Goal: Task Accomplishment & Management: Use online tool/utility

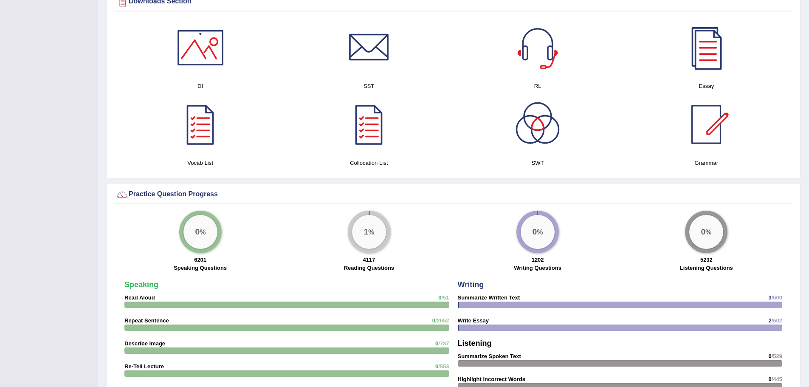
scroll to position [442, 0]
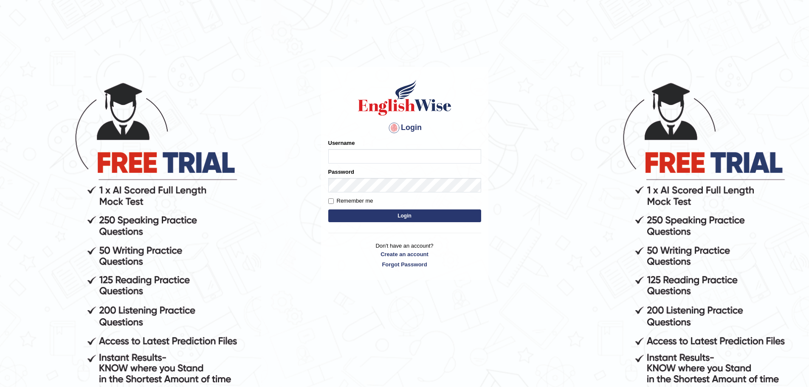
type input "abi5hek"
click at [366, 210] on button "Login" at bounding box center [404, 215] width 153 height 13
click at [368, 213] on button "Login" at bounding box center [404, 215] width 153 height 13
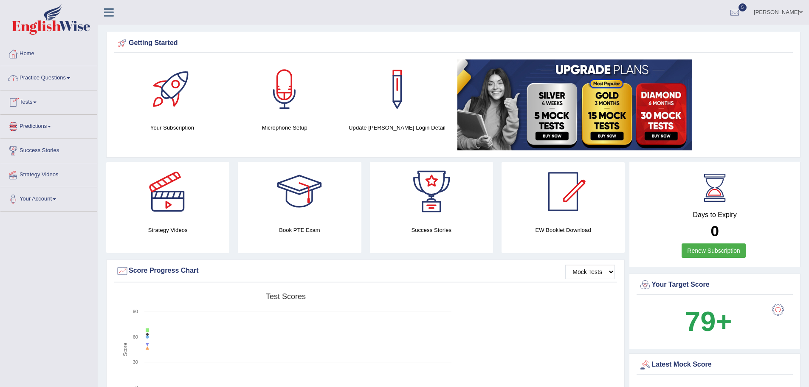
click at [33, 76] on link "Practice Questions" at bounding box center [48, 76] width 97 height 21
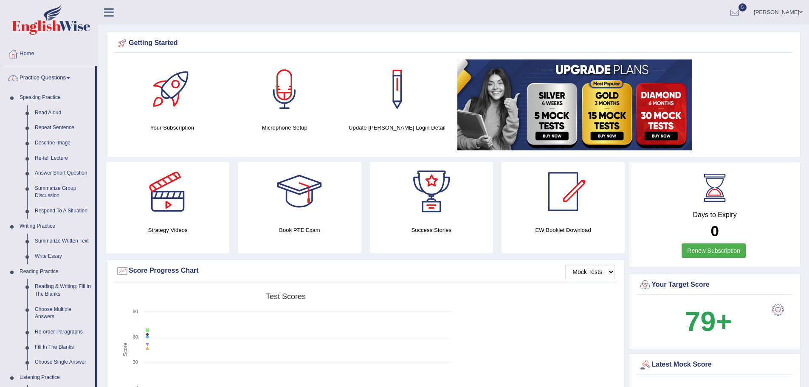
click at [33, 76] on link "Practice Questions" at bounding box center [47, 76] width 95 height 21
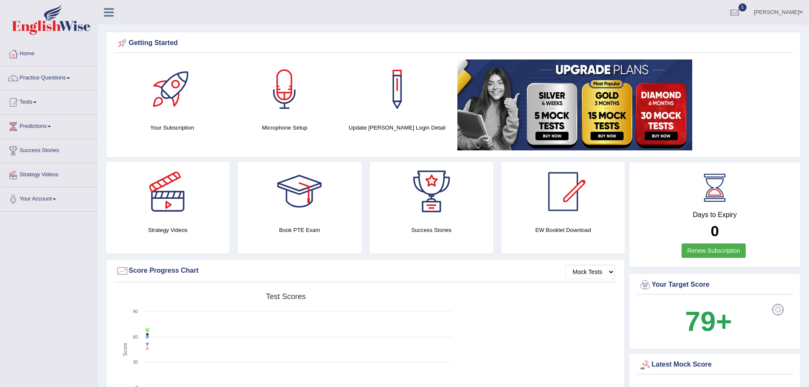
click at [33, 76] on link "Practice Questions" at bounding box center [48, 76] width 97 height 21
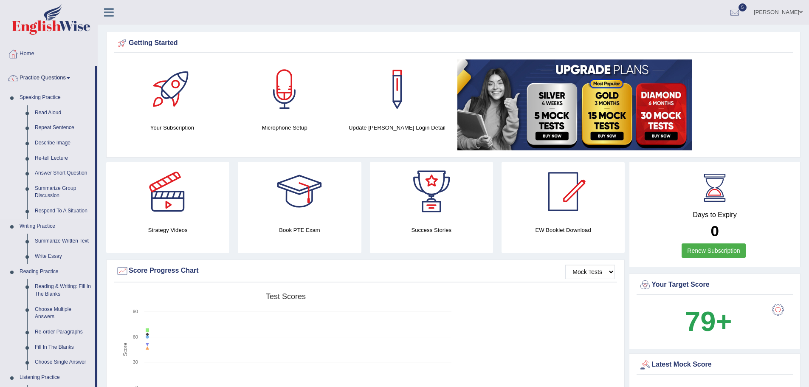
click at [37, 97] on link "Speaking Practice" at bounding box center [55, 97] width 79 height 15
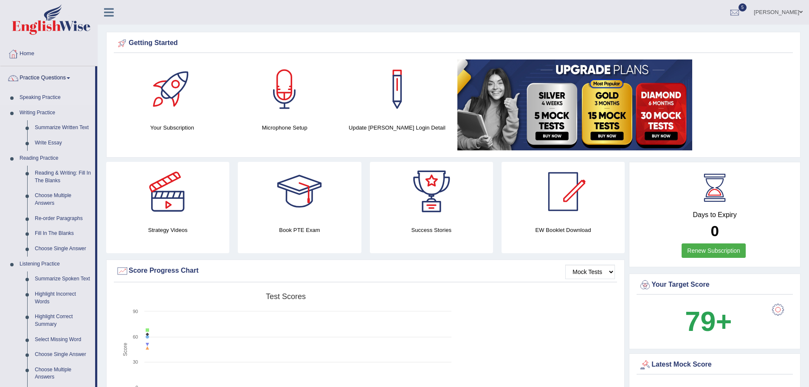
click at [37, 97] on link "Speaking Practice" at bounding box center [55, 97] width 79 height 15
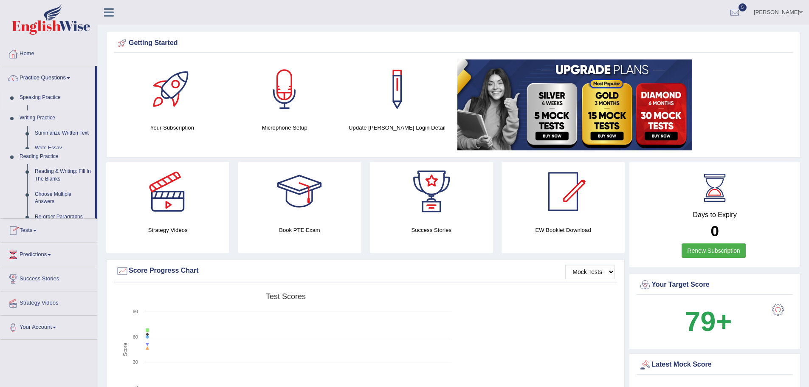
click at [37, 97] on link "Speaking Practice" at bounding box center [55, 97] width 79 height 15
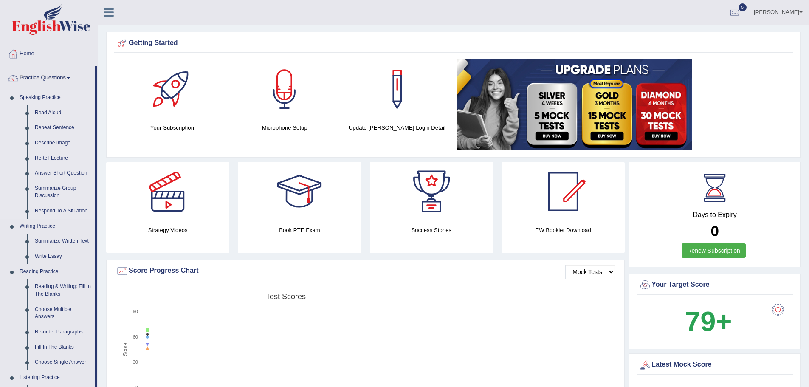
click at [82, 99] on link "Speaking Practice" at bounding box center [55, 97] width 79 height 15
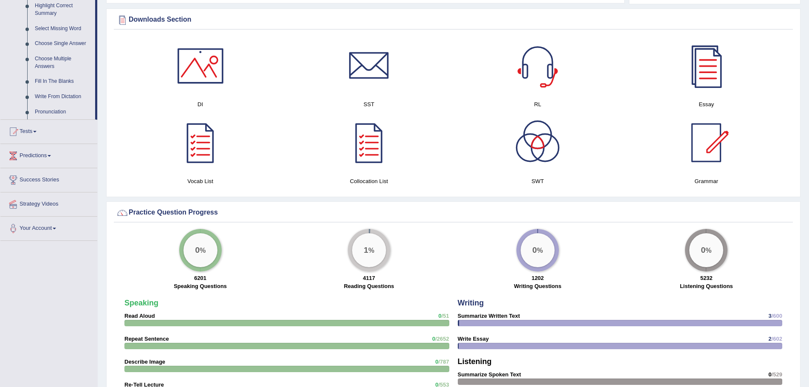
scroll to position [425, 0]
click at [28, 137] on link "Tests" at bounding box center [48, 129] width 97 height 21
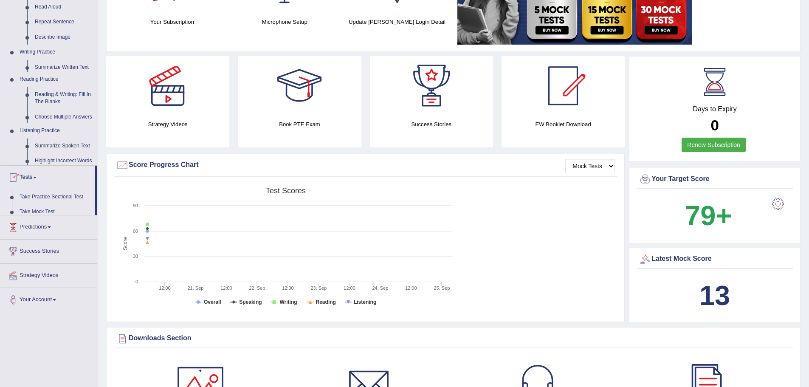
scroll to position [93, 0]
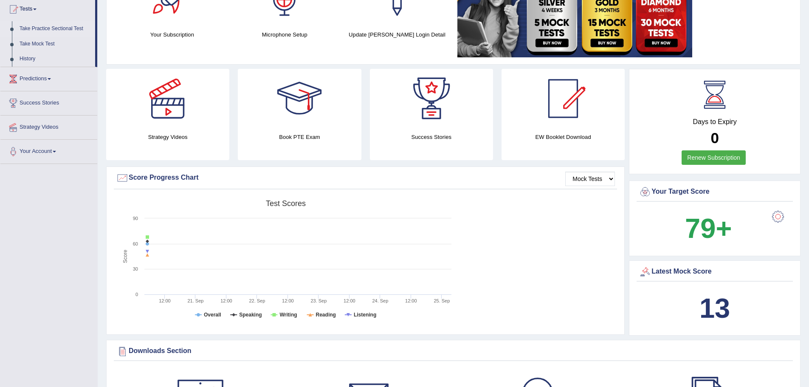
click at [47, 27] on link "Take Practice Sectional Test" at bounding box center [55, 28] width 79 height 15
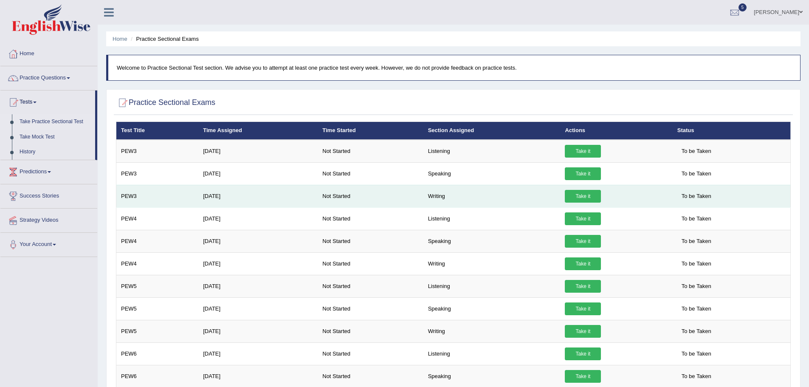
click at [576, 195] on link "Take it" at bounding box center [583, 196] width 36 height 13
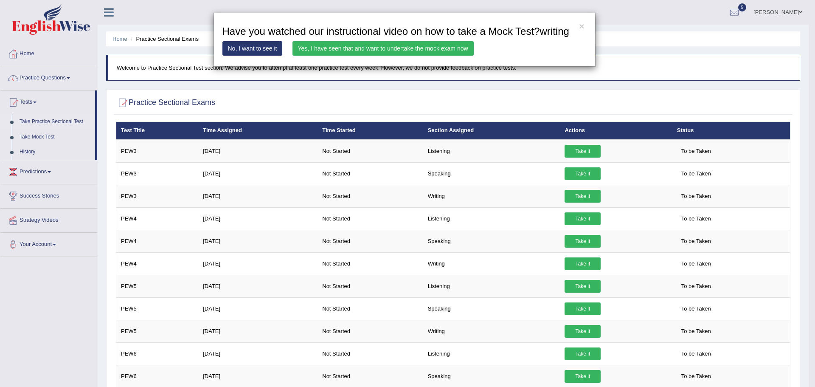
click at [394, 44] on link "Yes, I have seen that and want to undertake the mock exam now" at bounding box center [383, 48] width 181 height 14
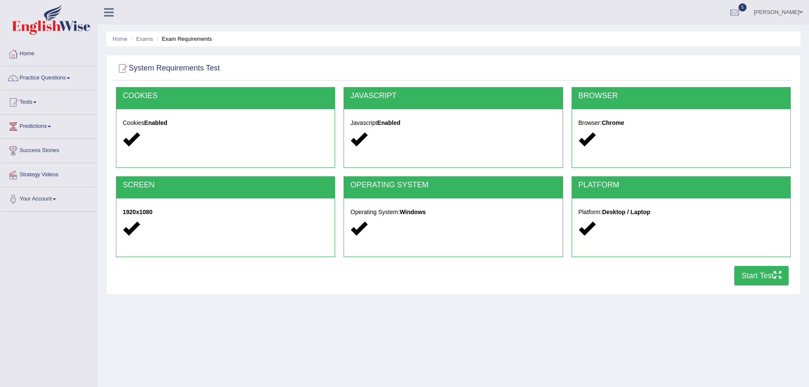
click at [743, 273] on button "Start Test" at bounding box center [761, 276] width 54 height 20
